Goal: Navigation & Orientation: Find specific page/section

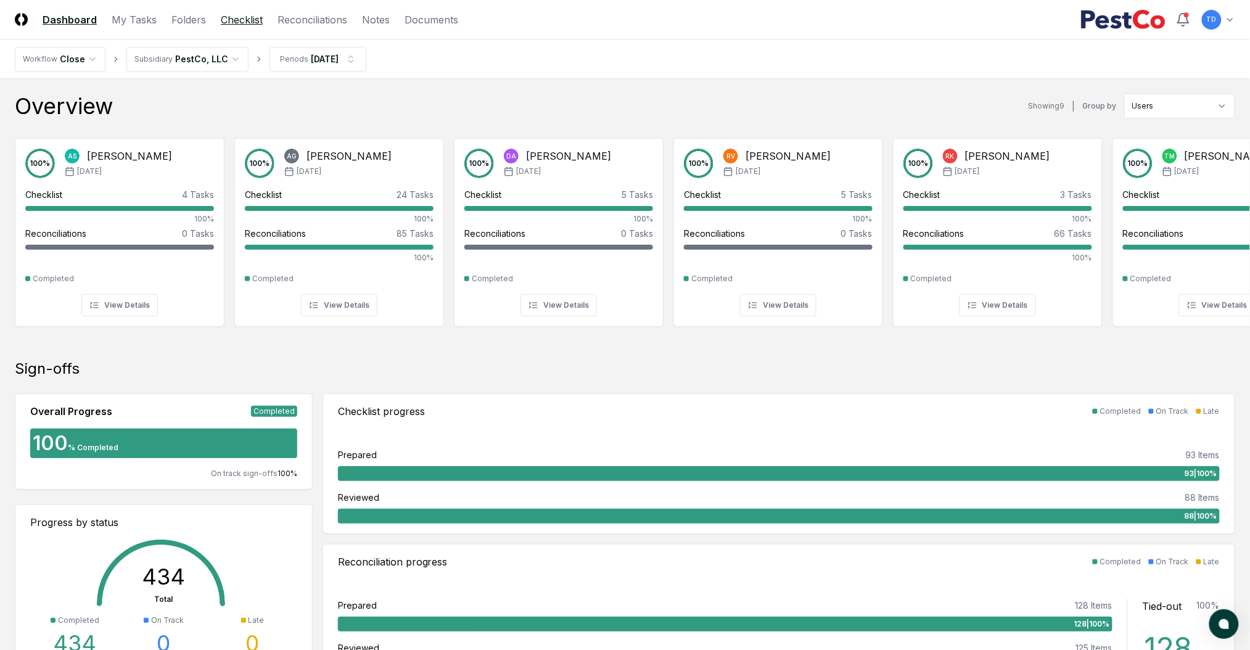
click at [258, 20] on link "Checklist" at bounding box center [242, 19] width 42 height 15
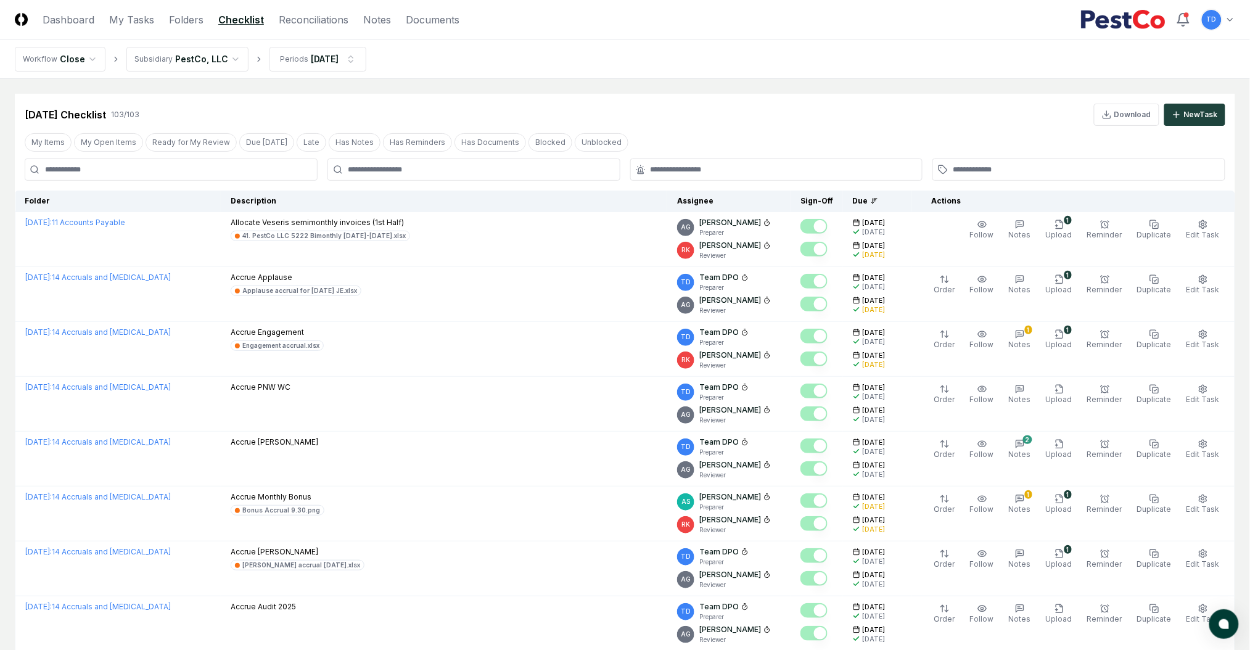
click at [187, 27] on header "CloseCore Dashboard My Tasks Folders Checklist Reconciliations Notes Documents …" at bounding box center [625, 19] width 1250 height 39
click at [187, 18] on link "Folders" at bounding box center [186, 19] width 35 height 15
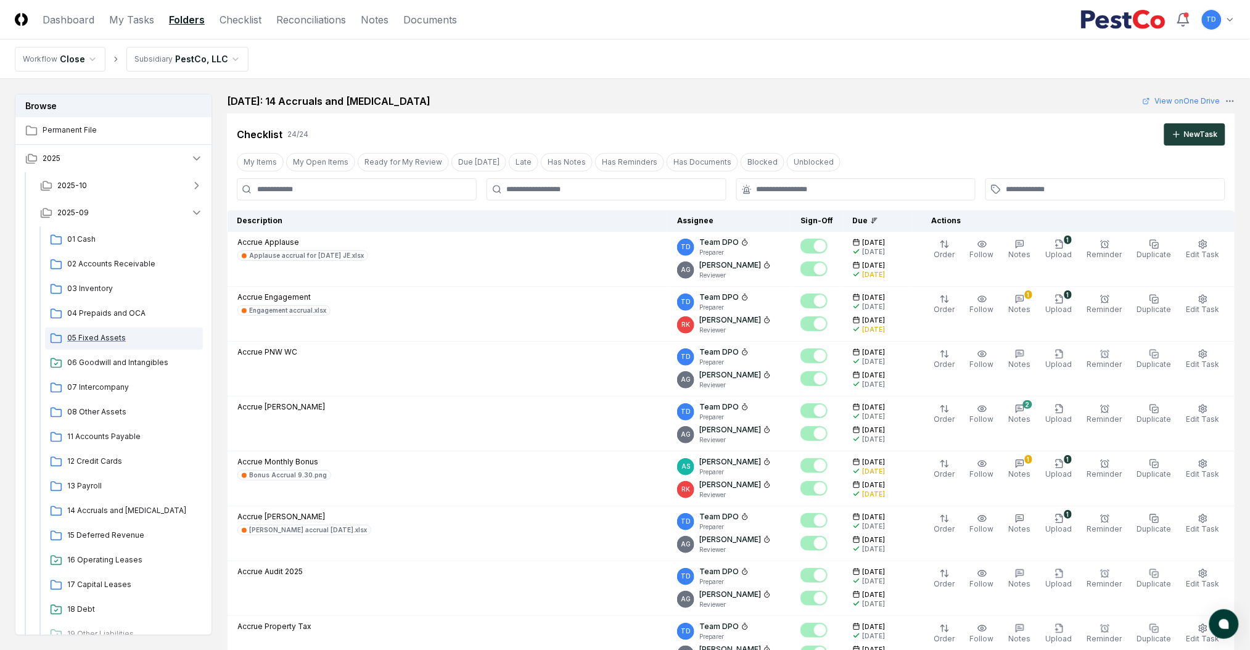
scroll to position [82, 0]
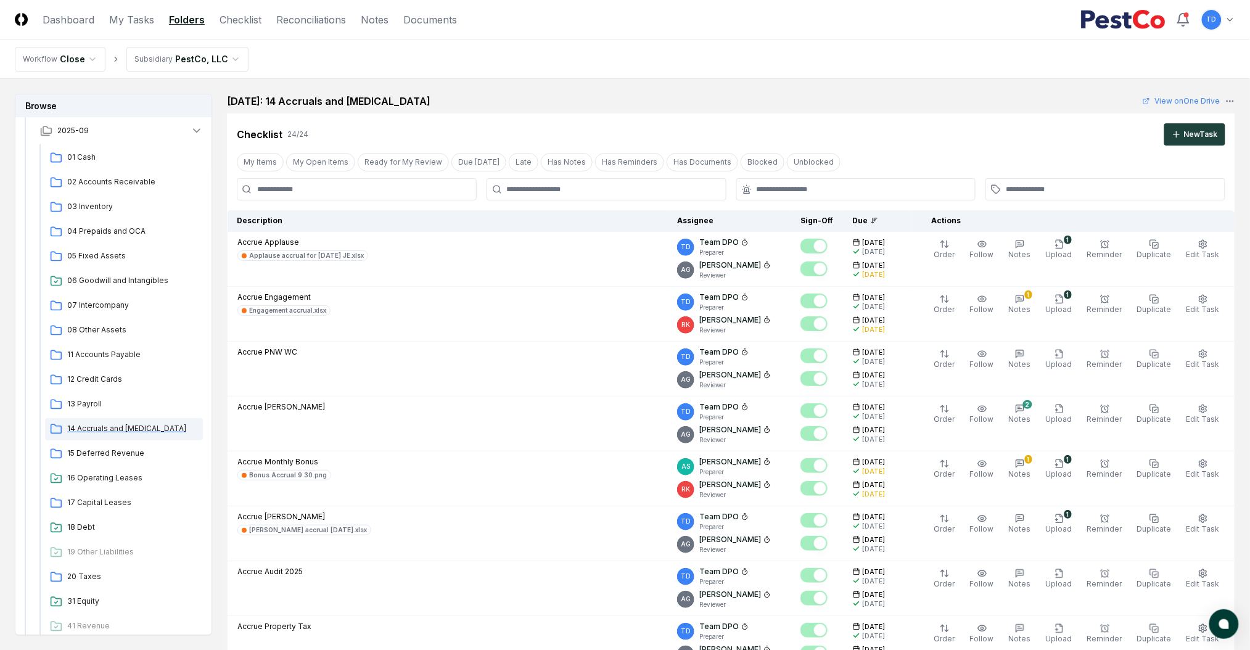
click at [126, 422] on div "14 Accruals and [MEDICAL_DATA]" at bounding box center [124, 429] width 158 height 22
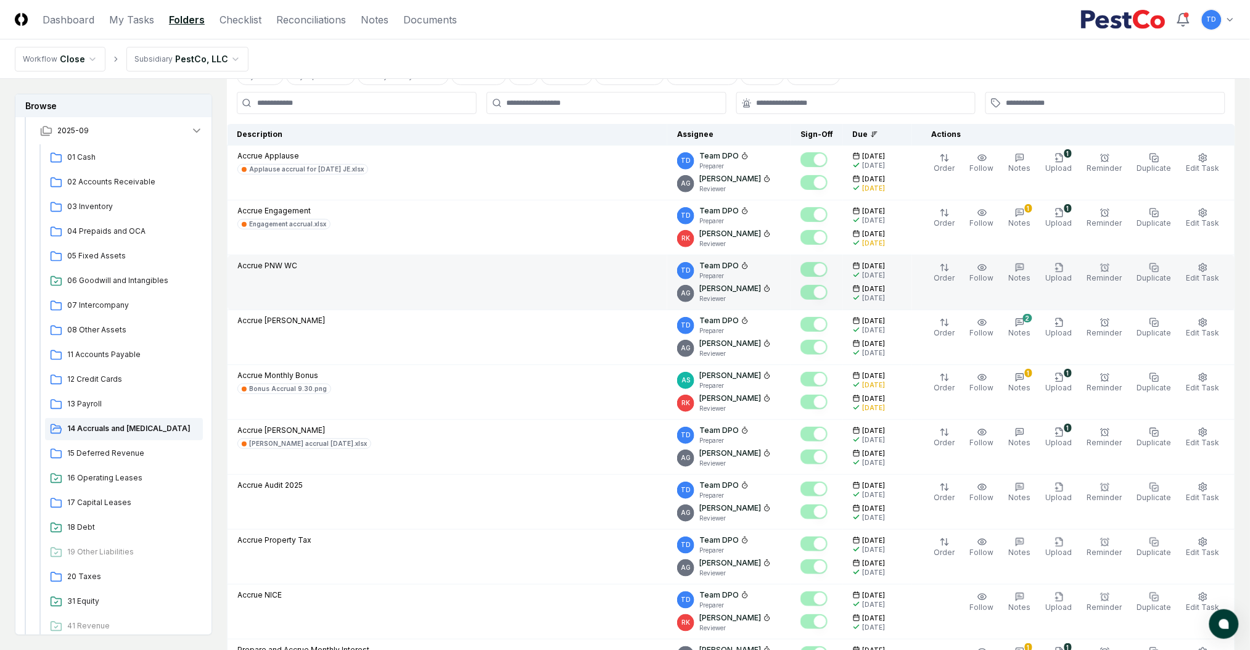
scroll to position [0, 0]
